Goal: Check status: Check status

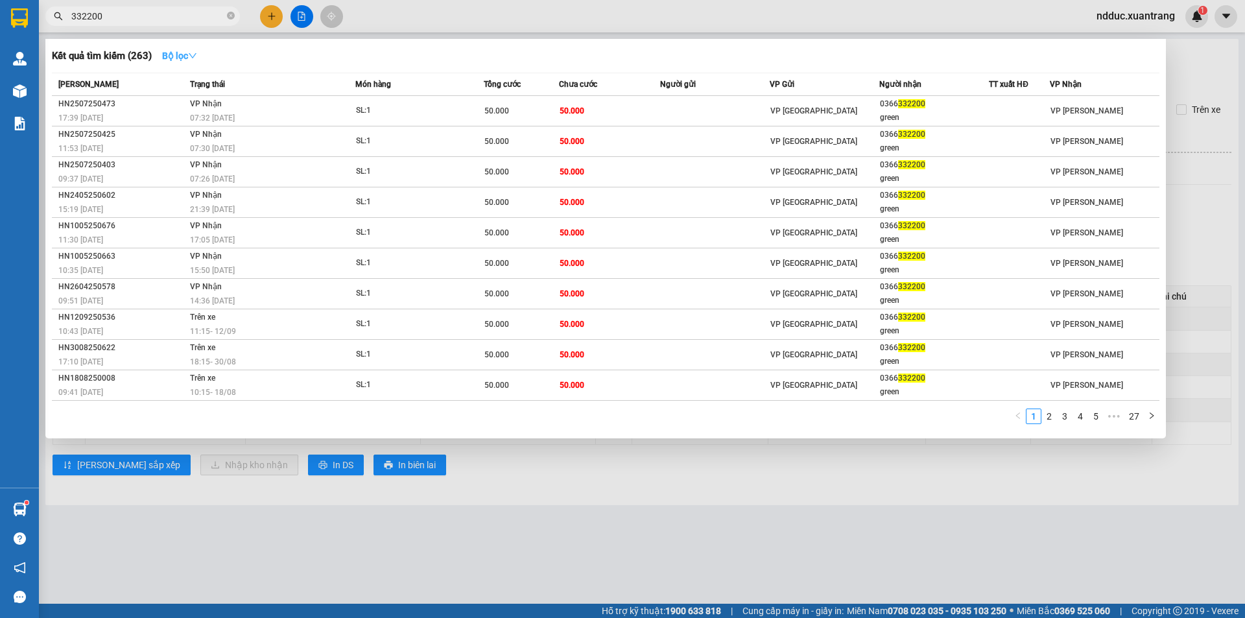
type input "332200"
click at [186, 51] on strong "Bộ lọc" at bounding box center [179, 56] width 35 height 10
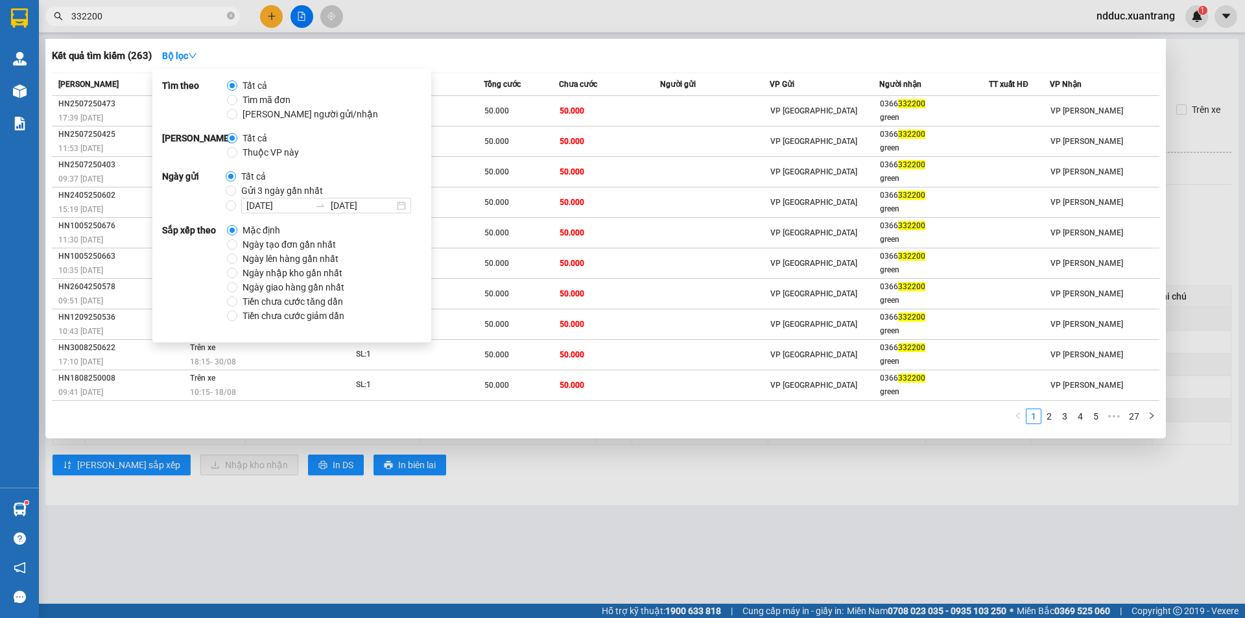
click at [253, 192] on span "Gửi 3 ngày gần nhất" at bounding box center [282, 190] width 92 height 14
click at [236, 192] on input "Gửi 3 ngày gần nhất" at bounding box center [231, 190] width 10 height 10
radio input "true"
radio input "false"
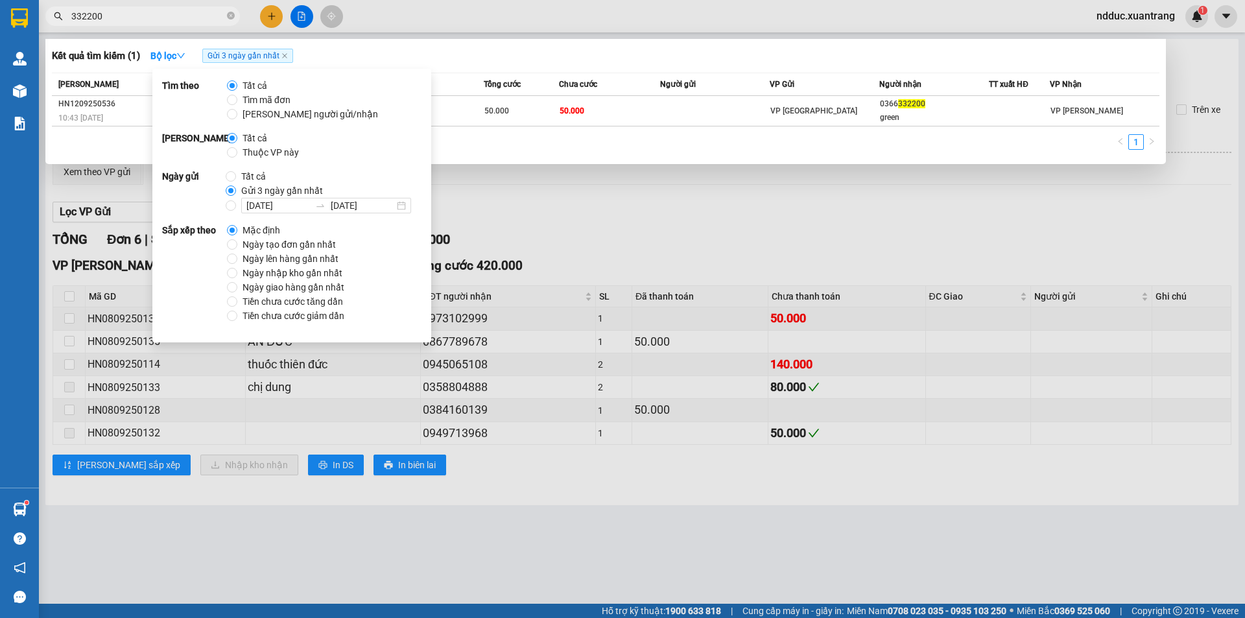
click at [545, 128] on div "[PERSON_NAME] thái Món hàng Tổng cước Chưa cước Người gửi VP Gửi Người nhận TT …" at bounding box center [605, 115] width 1107 height 85
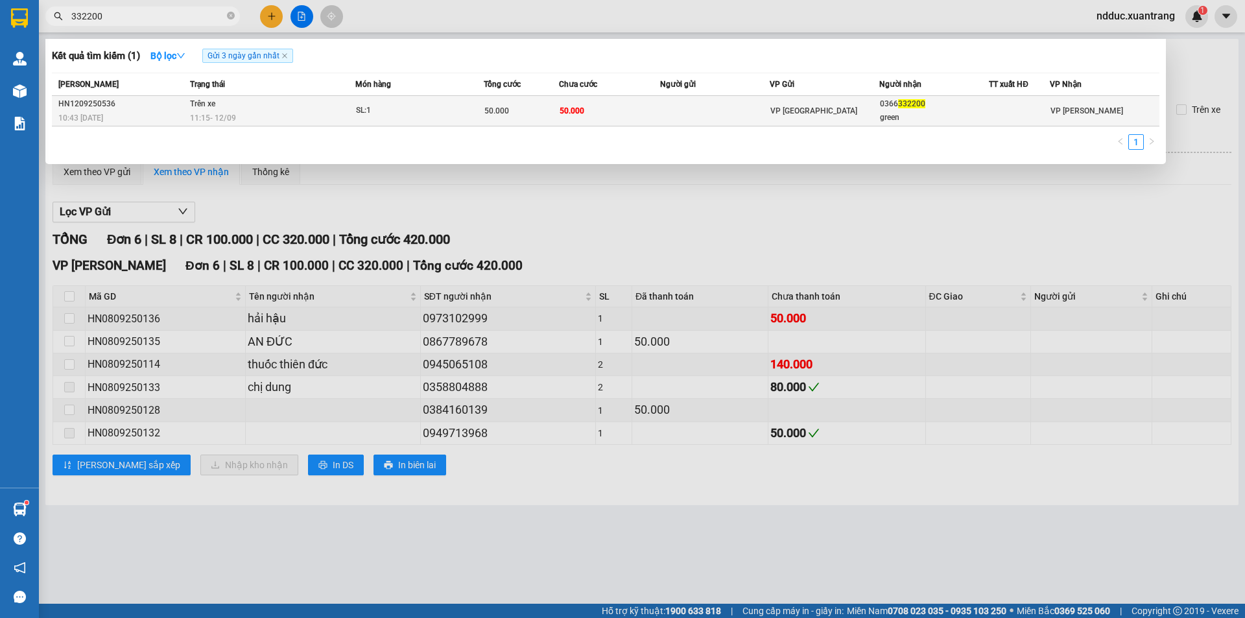
click at [307, 115] on div "11:15 [DATE]" at bounding box center [272, 118] width 165 height 14
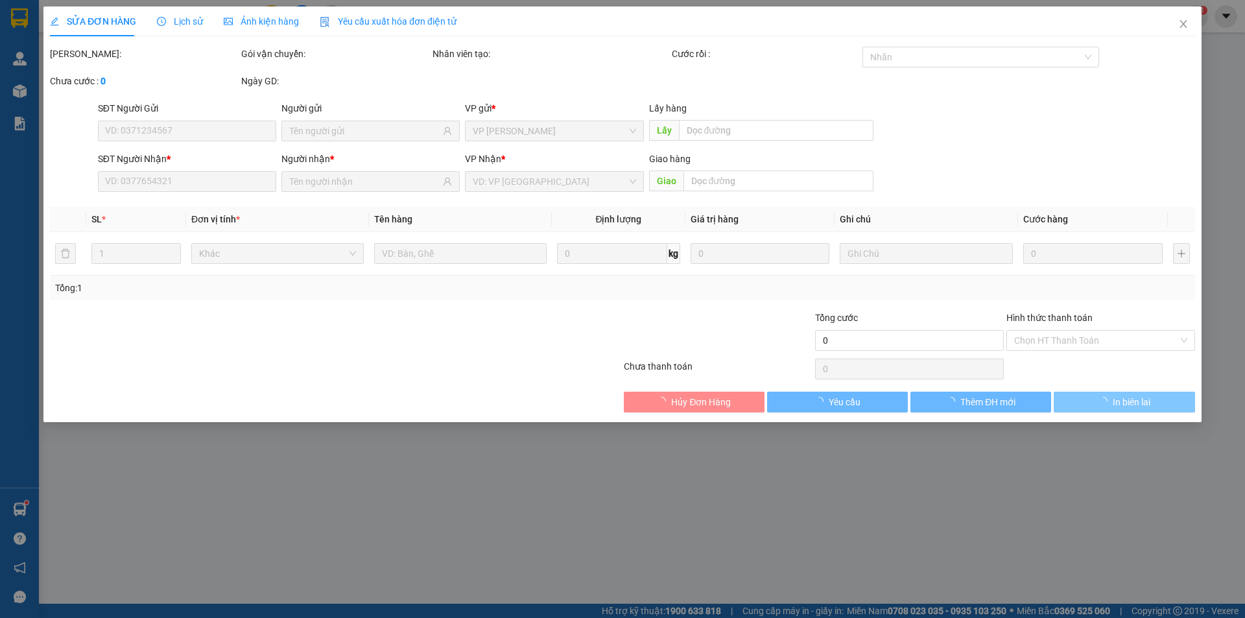
type input "0366332200"
type input "green"
type input "50.000"
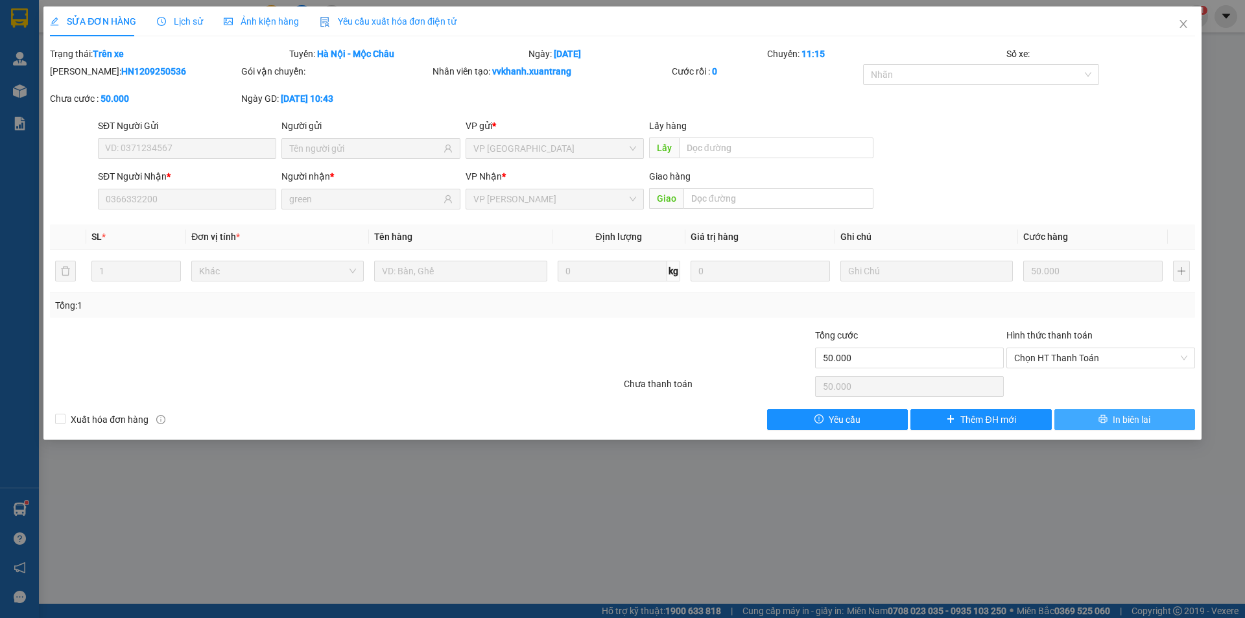
click at [1108, 420] on button "In biên lai" at bounding box center [1124, 419] width 141 height 21
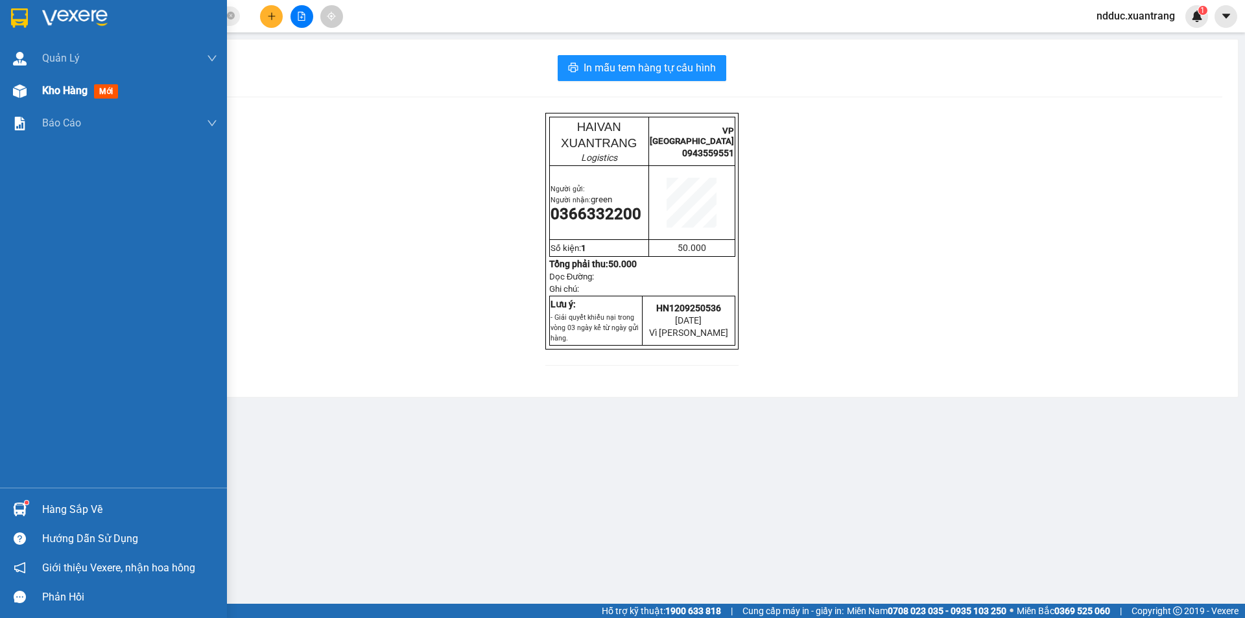
click at [11, 88] on div at bounding box center [19, 91] width 23 height 23
